Goal: Information Seeking & Learning: Learn about a topic

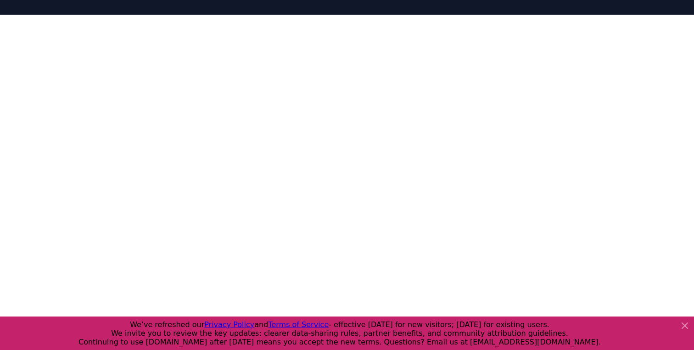
scroll to position [134, 0]
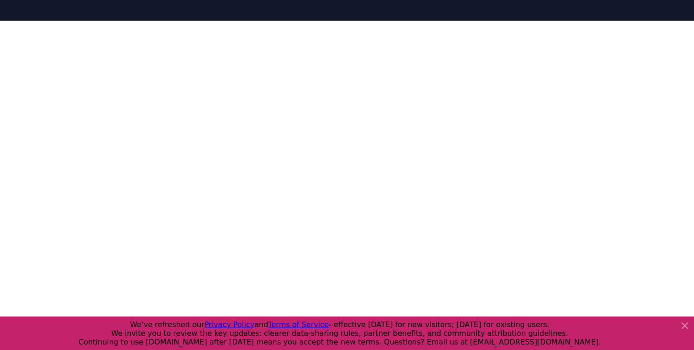
scroll to position [119, 0]
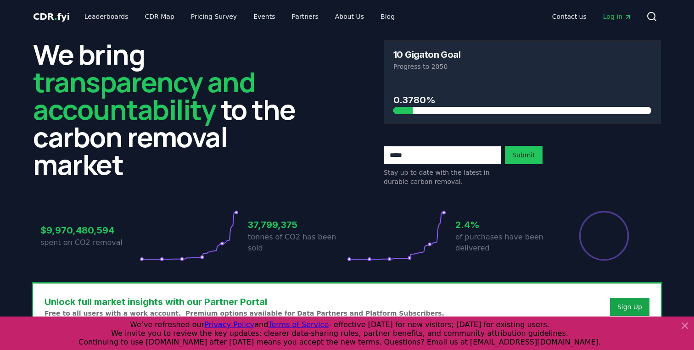
click at [615, 15] on span "Log in" at bounding box center [617, 16] width 28 height 9
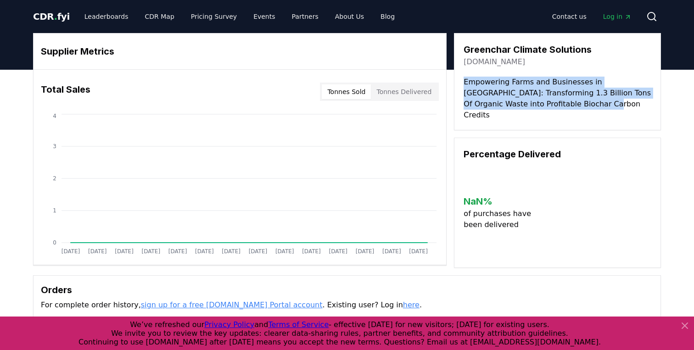
drag, startPoint x: 586, startPoint y: 111, endPoint x: 454, endPoint y: 85, distance: 134.2
click at [454, 85] on div "Greenchar Climate Solutions [DOMAIN_NAME] Empowering Farms and Businesses in [G…" at bounding box center [557, 81] width 207 height 97
